Goal: Information Seeking & Learning: Learn about a topic

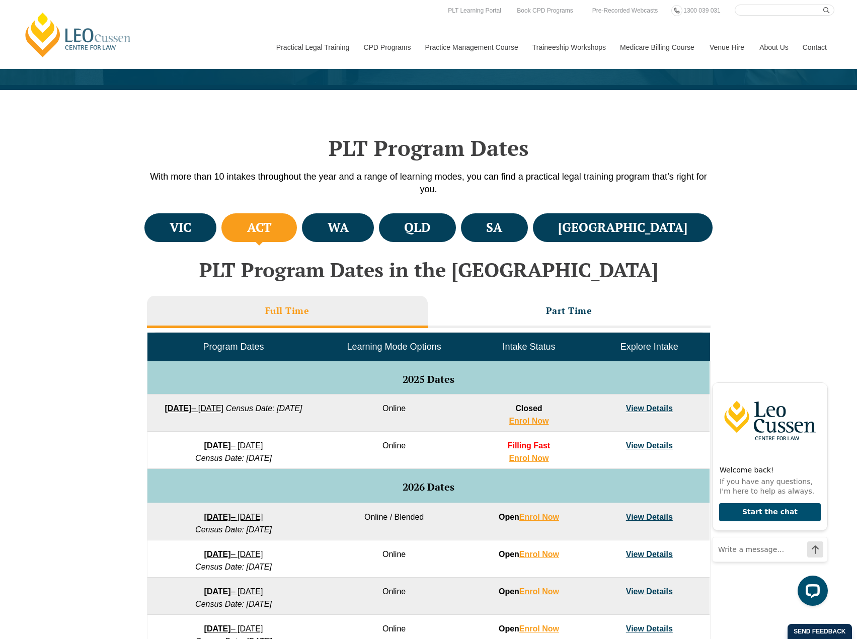
scroll to position [205, 0]
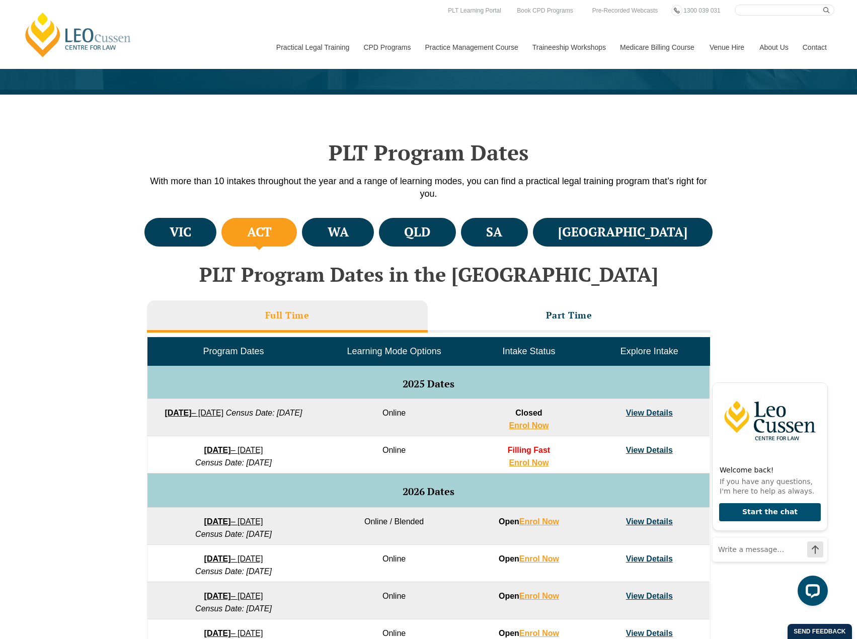
drag, startPoint x: 273, startPoint y: 425, endPoint x: 210, endPoint y: 417, distance: 63.9
click at [210, 417] on td "22 September 2025 – 20 February 2026 Census Date: 20 October 2025" at bounding box center [233, 417] width 172 height 37
click at [253, 417] on em "Census Date: 20 October 2025" at bounding box center [264, 413] width 76 height 9
click at [304, 429] on td "22 September 2025 – 20 February 2026 Census Date: 20 October 2025" at bounding box center [233, 417] width 172 height 37
